Goal: Information Seeking & Learning: Compare options

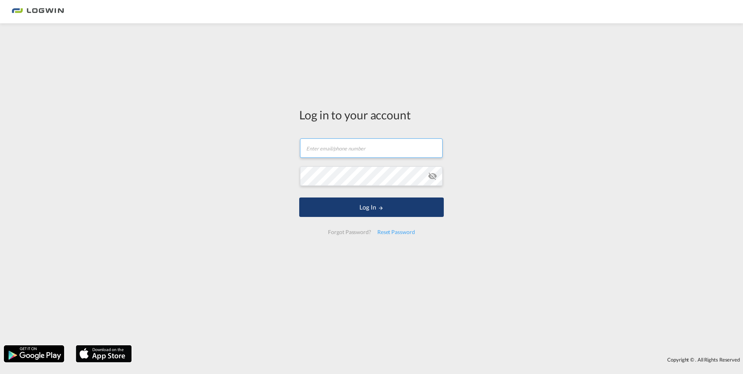
type input "[PERSON_NAME][EMAIL_ADDRESS][DOMAIN_NAME]"
click at [351, 209] on button "Log In" at bounding box center [371, 207] width 145 height 19
